Goal: Task Accomplishment & Management: Manage account settings

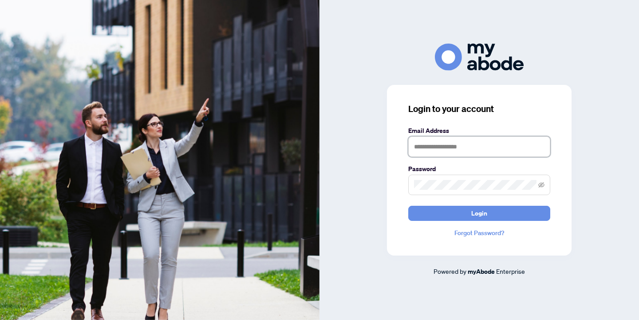
click at [427, 144] on input "text" at bounding box center [479, 146] width 142 height 20
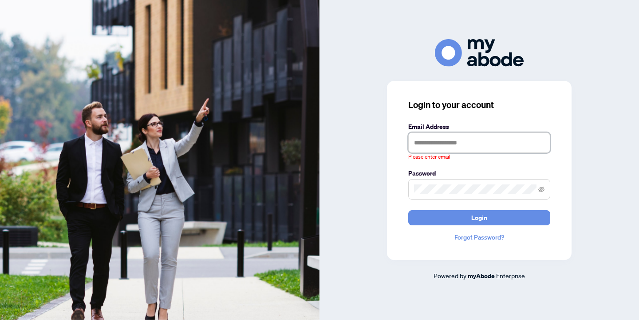
type input "**********"
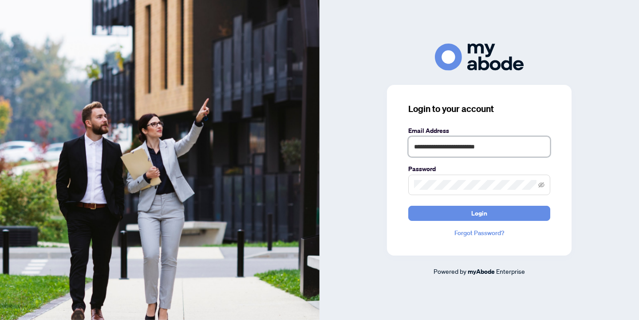
click at [408, 205] on button "Login" at bounding box center [479, 212] width 142 height 15
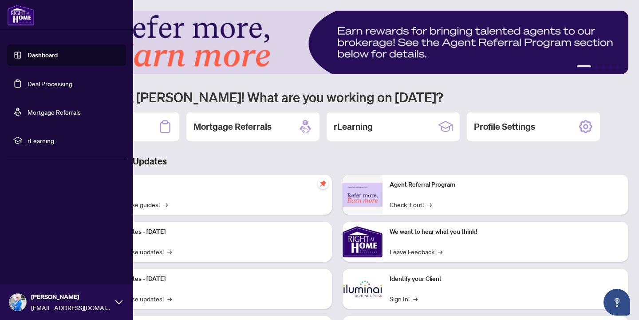
click at [31, 53] on link "Dashboard" at bounding box center [43, 55] width 30 height 8
click at [39, 83] on link "Deal Processing" at bounding box center [50, 83] width 45 height 8
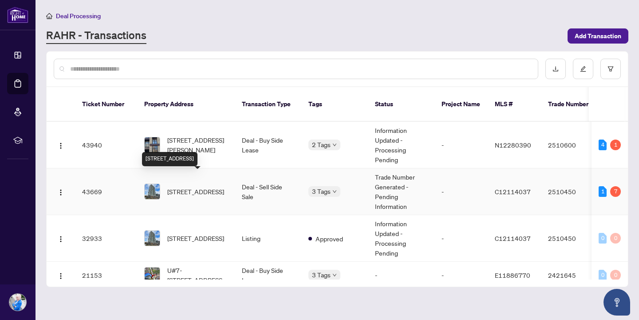
click at [215, 186] on span "2208-10 Deerlick Crt, Toronto, Ontario M3A 0A7, Canada" at bounding box center [195, 191] width 57 height 10
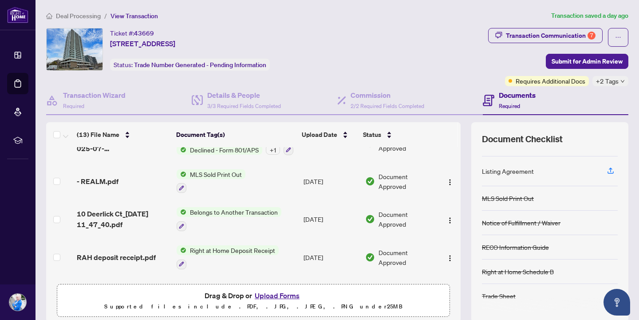
scroll to position [258, 0]
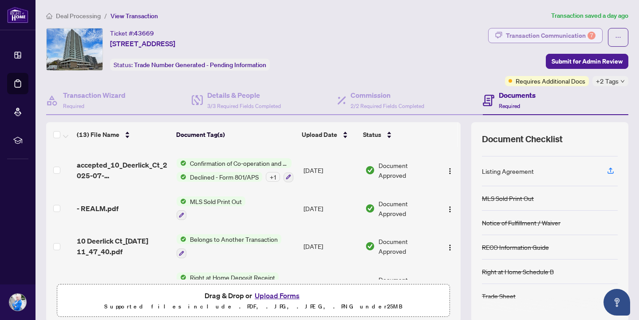
click at [559, 34] on div "Transaction Communication 7" at bounding box center [551, 35] width 90 height 14
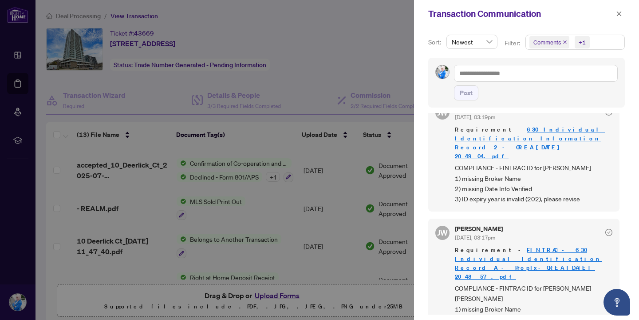
scroll to position [545, 0]
click at [620, 13] on icon "close" at bounding box center [619, 14] width 6 height 6
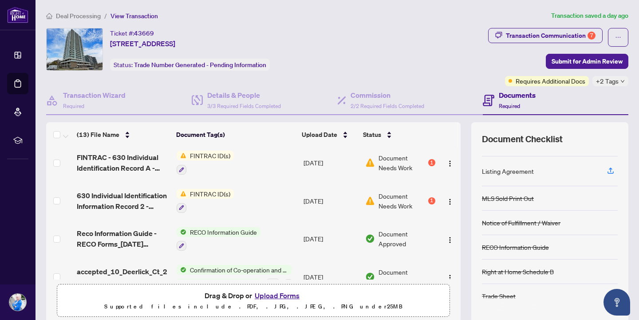
scroll to position [149, 0]
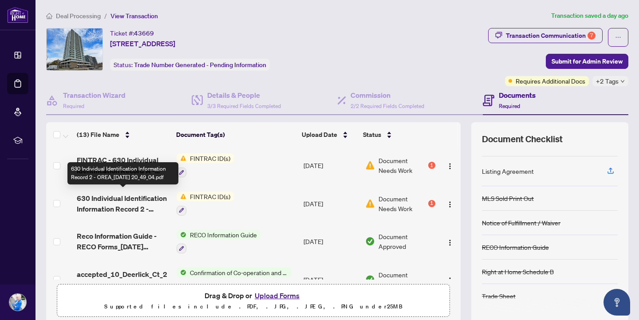
click at [143, 194] on span "630 Individual Identification Information Record 2 - OREA_2025-04-30 20_49_04.p…" at bounding box center [123, 203] width 93 height 21
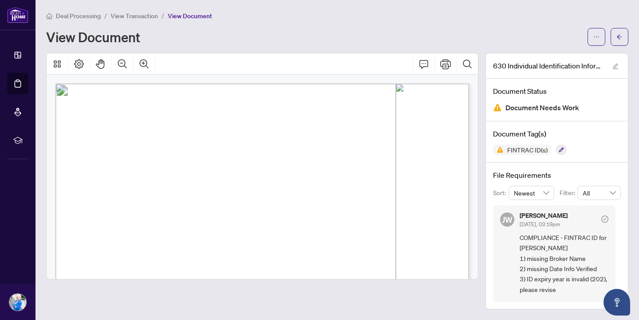
click at [628, 34] on main "Deal Processing / View Transaction / View Document View Document 630 Individual…" at bounding box center [338, 160] width 604 height 320
click at [620, 34] on icon "arrow-left" at bounding box center [619, 36] width 5 height 5
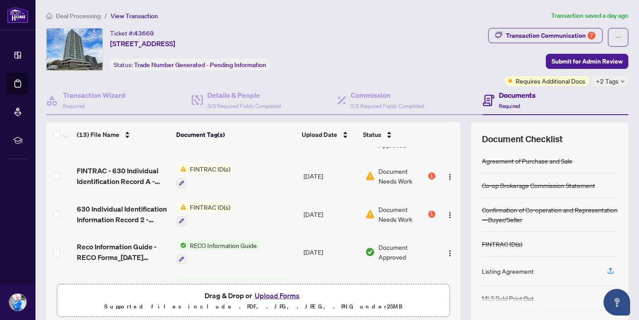
scroll to position [131, 0]
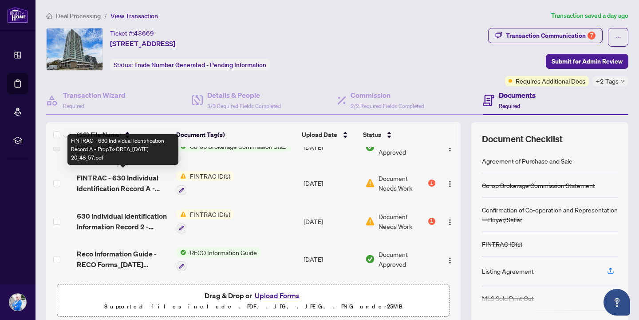
click at [150, 179] on span "FINTRAC - 630 Individual Identification Record A - PropTx-OREA_2025-04-30 20_48…" at bounding box center [123, 182] width 93 height 21
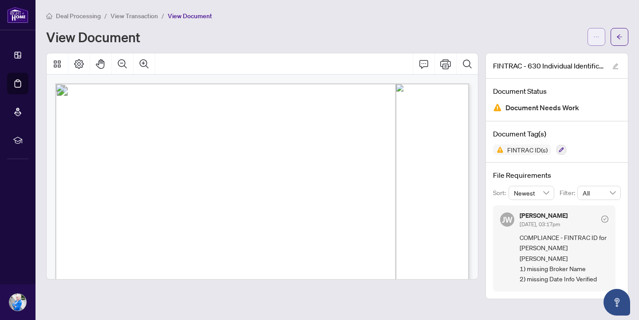
click at [598, 39] on span "button" at bounding box center [596, 37] width 6 height 14
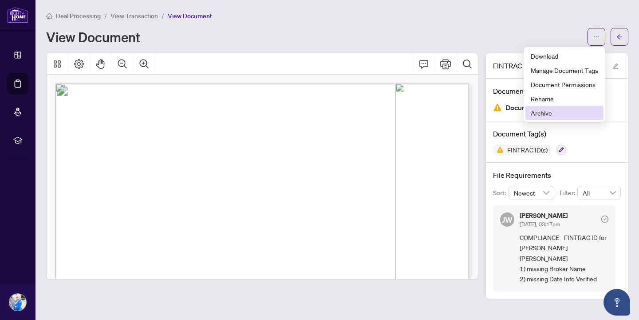
click at [553, 113] on span "Archive" at bounding box center [564, 113] width 67 height 10
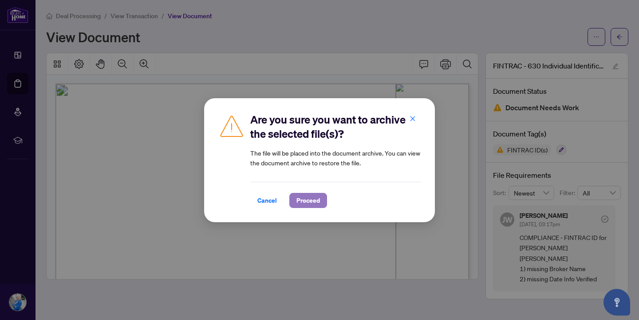
click at [318, 200] on span "Proceed" at bounding box center [308, 200] width 24 height 14
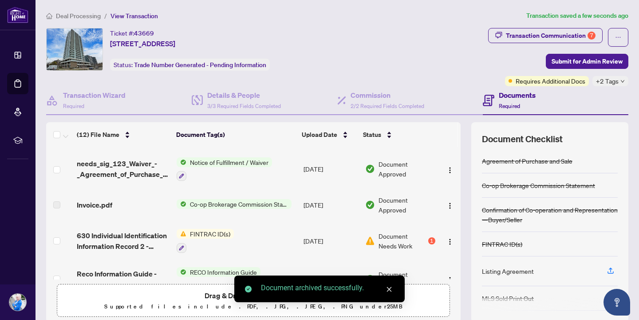
scroll to position [74, 0]
click at [393, 288] on link "Close" at bounding box center [389, 289] width 10 height 10
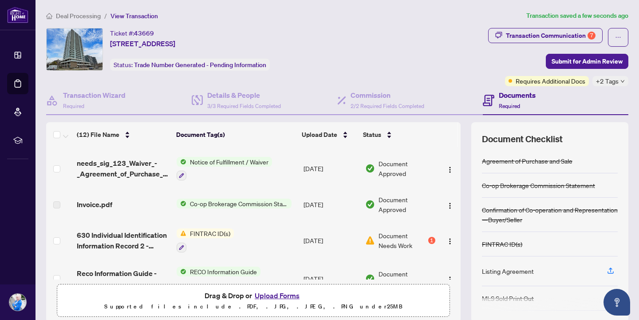
click at [295, 295] on button "Upload Forms" at bounding box center [277, 295] width 50 height 12
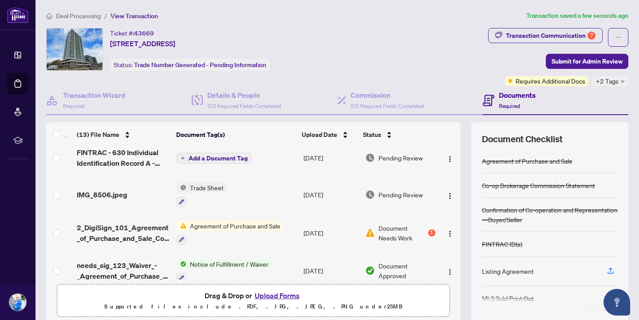
scroll to position [0, 0]
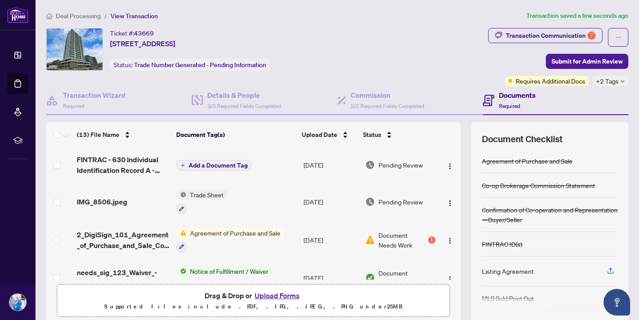
click at [223, 162] on span "Add a Document Tag" at bounding box center [218, 165] width 59 height 6
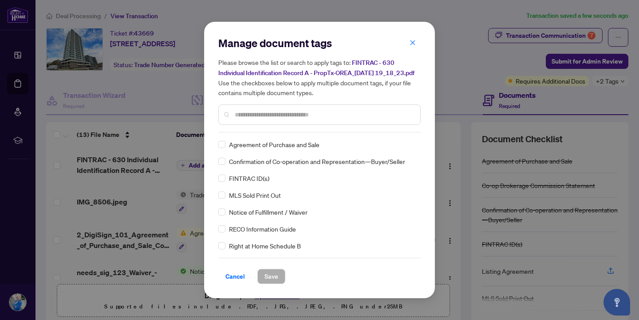
click at [249, 119] on input "text" at bounding box center [324, 115] width 178 height 10
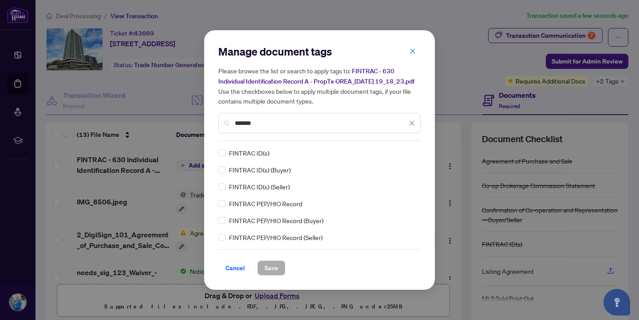
type input "*******"
click at [274, 268] on span "Save" at bounding box center [272, 268] width 14 height 14
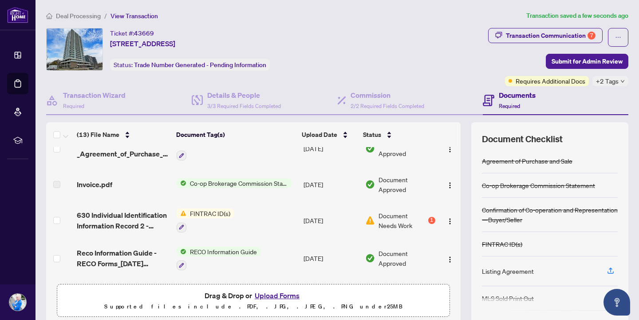
scroll to position [134, 0]
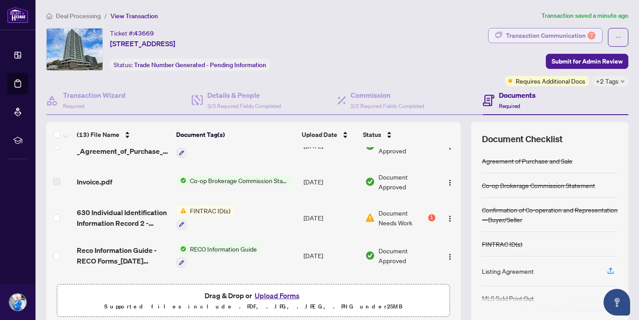
click at [511, 32] on div "Transaction Communication 7" at bounding box center [551, 35] width 90 height 14
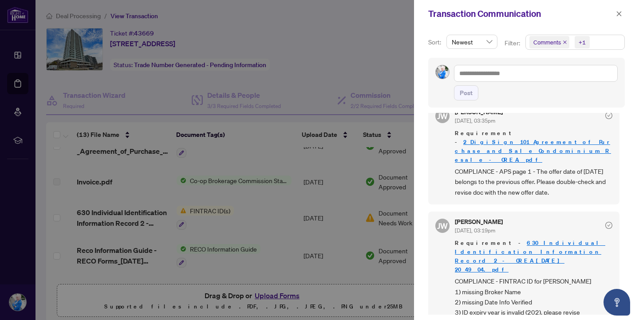
scroll to position [434, 0]
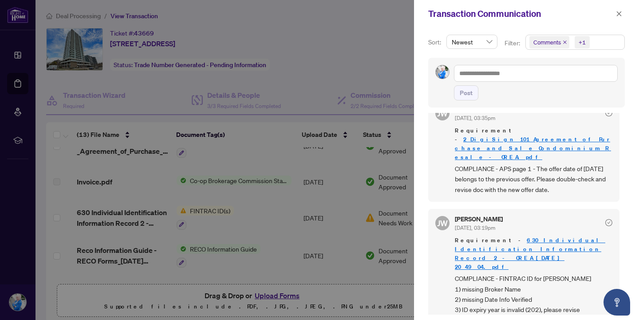
click at [308, 75] on div at bounding box center [319, 160] width 639 height 320
click at [618, 11] on icon "close" at bounding box center [619, 14] width 6 height 6
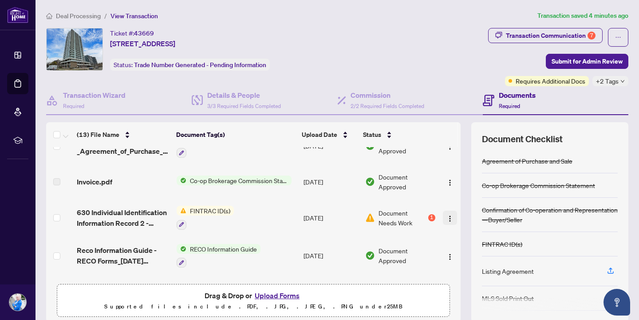
click at [446, 216] on img "button" at bounding box center [449, 218] width 7 height 7
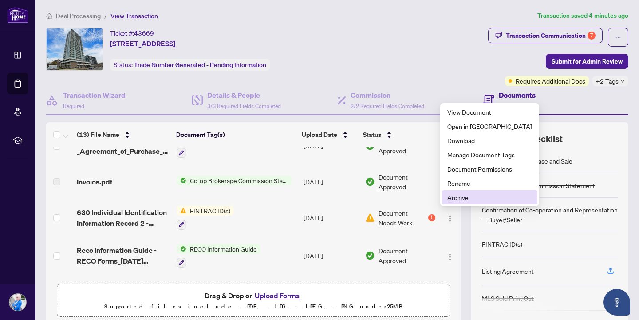
click at [460, 195] on span "Archive" at bounding box center [489, 197] width 85 height 10
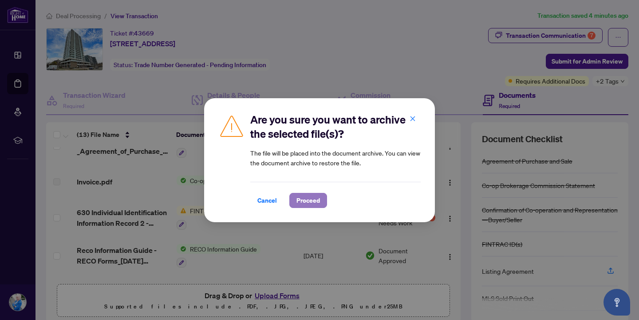
click at [316, 197] on span "Proceed" at bounding box center [308, 200] width 24 height 14
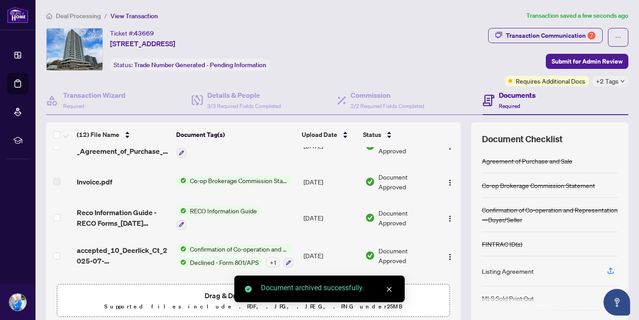
click at [392, 288] on icon "close" at bounding box center [389, 289] width 6 height 6
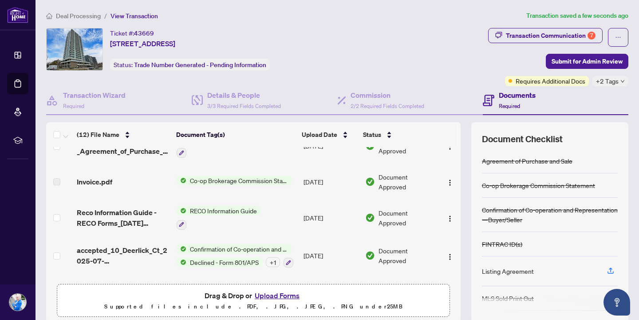
click at [284, 292] on button "Upload Forms" at bounding box center [277, 295] width 50 height 12
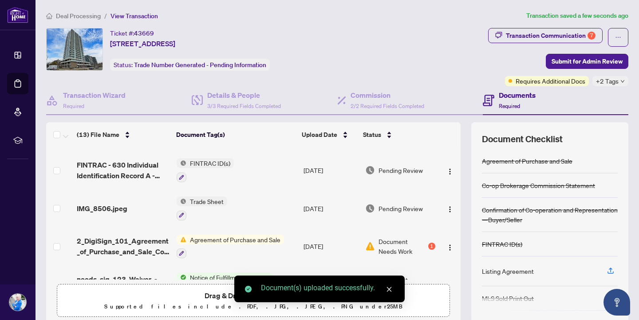
scroll to position [0, 0]
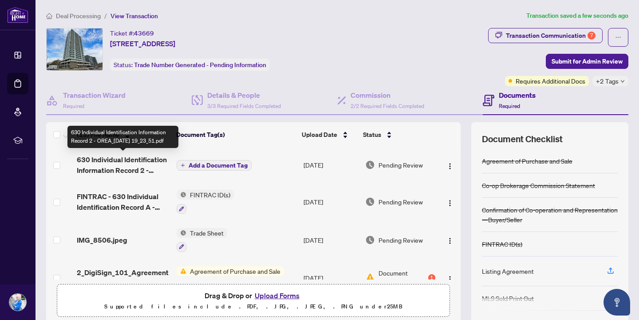
click at [139, 158] on span "630 Individual Identification Information Record 2 - OREA_2025-08-13 19_23_51.p…" at bounding box center [123, 164] width 93 height 21
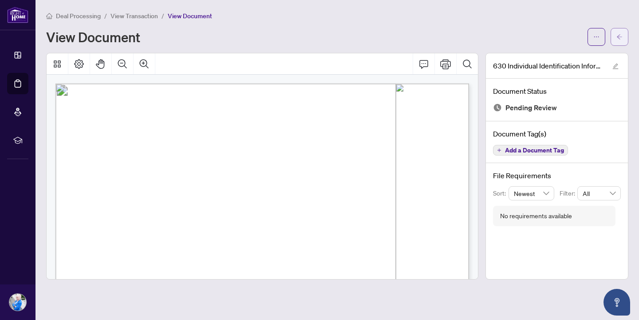
click at [622, 40] on span "button" at bounding box center [619, 37] width 6 height 14
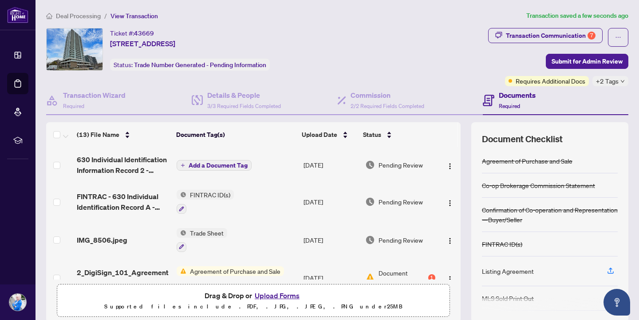
click at [229, 162] on span "Add a Document Tag" at bounding box center [218, 165] width 59 height 6
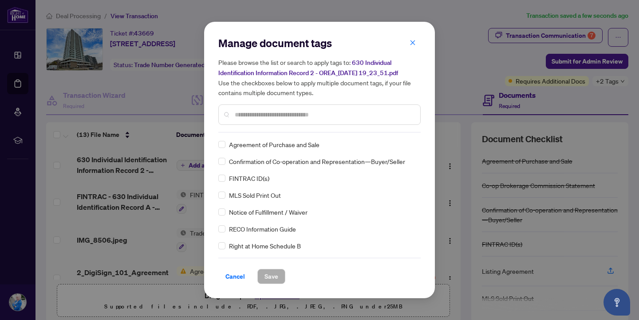
click at [258, 113] on input "text" at bounding box center [324, 115] width 178 height 10
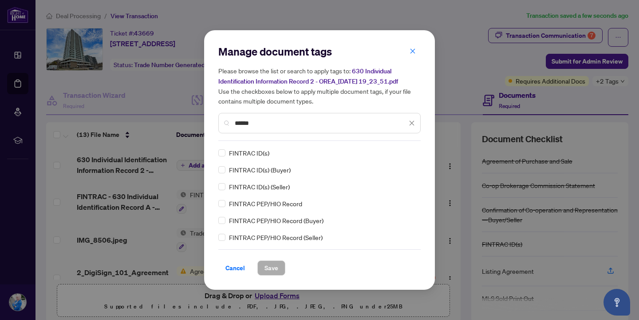
type input "******"
click at [264, 271] on button "Save" at bounding box center [271, 267] width 28 height 15
